Goal: Task Accomplishment & Management: Complete application form

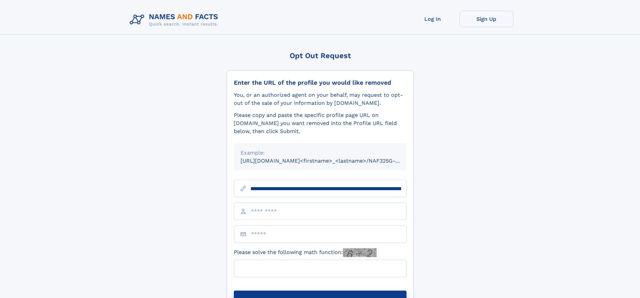
scroll to position [0, 82]
type input "**********"
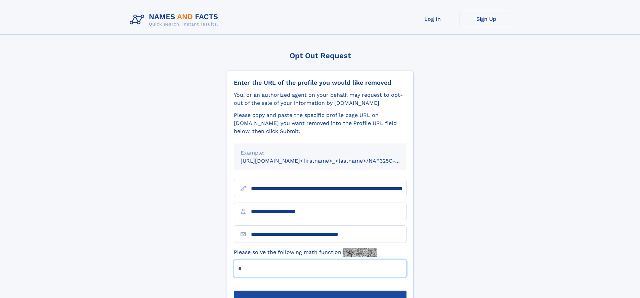
type input "*"
click at [320, 291] on button "Submit Opt Out Request" at bounding box center [320, 302] width 173 height 22
